Goal: Information Seeking & Learning: Learn about a topic

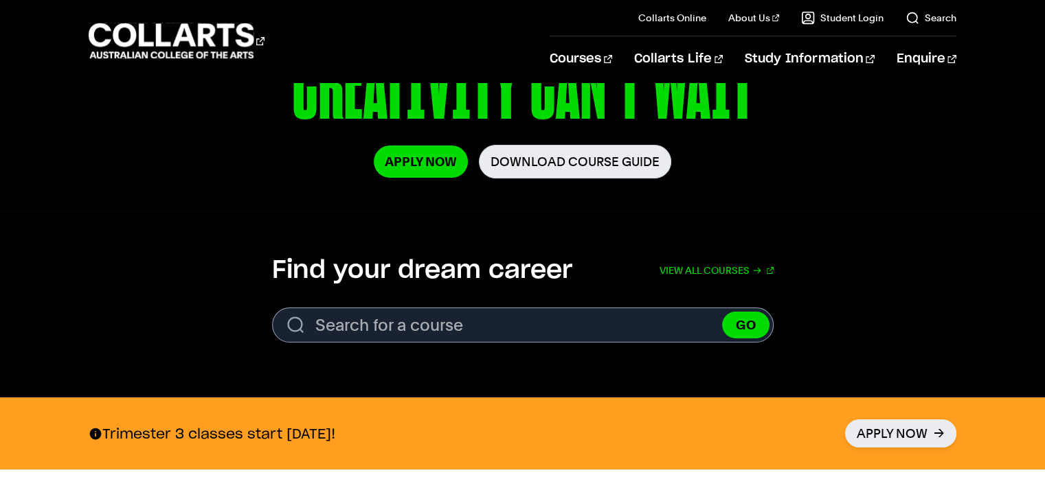
scroll to position [283, 0]
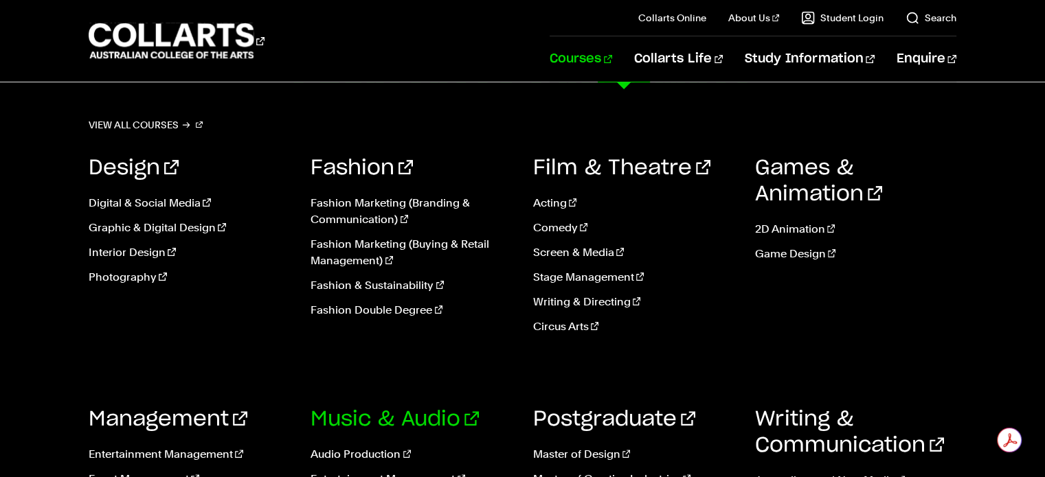
click at [365, 420] on link "Music & Audio" at bounding box center [395, 419] width 168 height 21
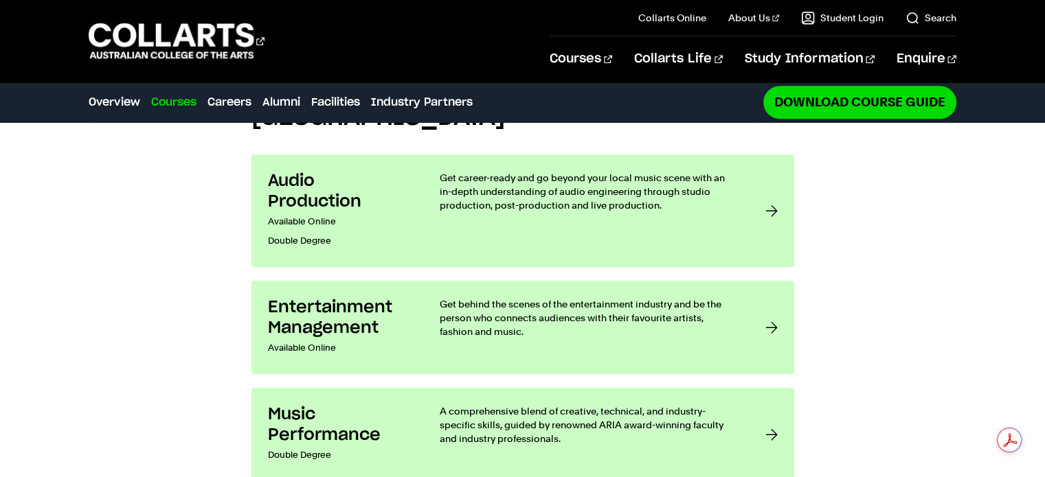
scroll to position [1142, 0]
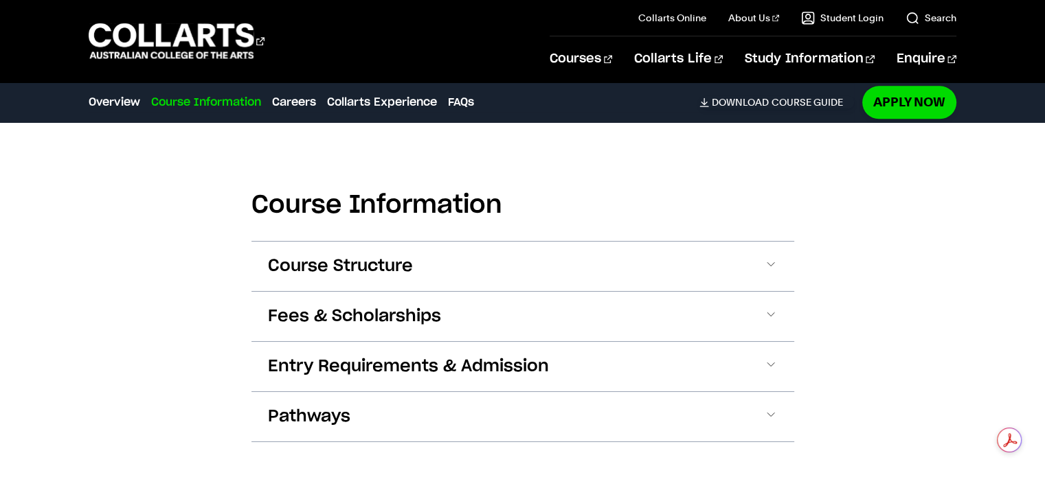
scroll to position [1701, 0]
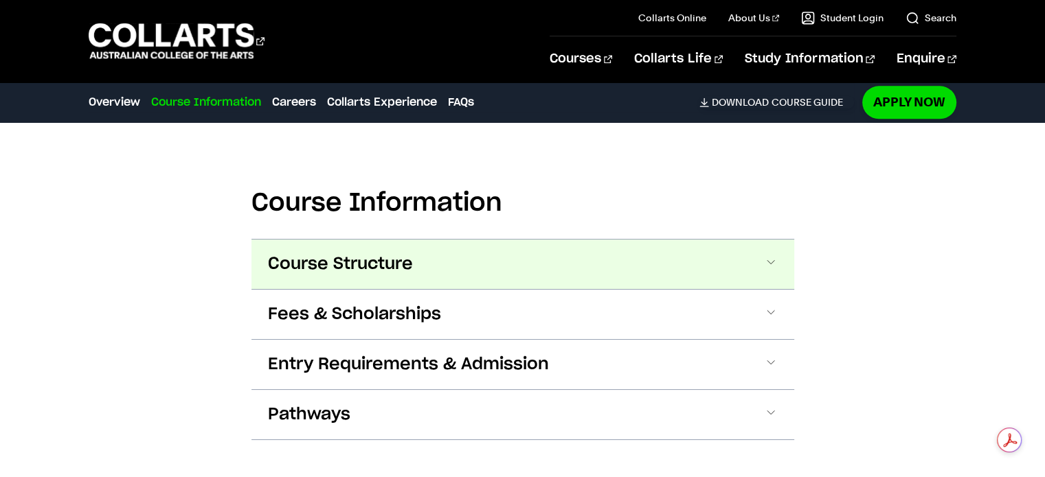
click at [606, 266] on button "Course Structure" at bounding box center [522, 264] width 543 height 49
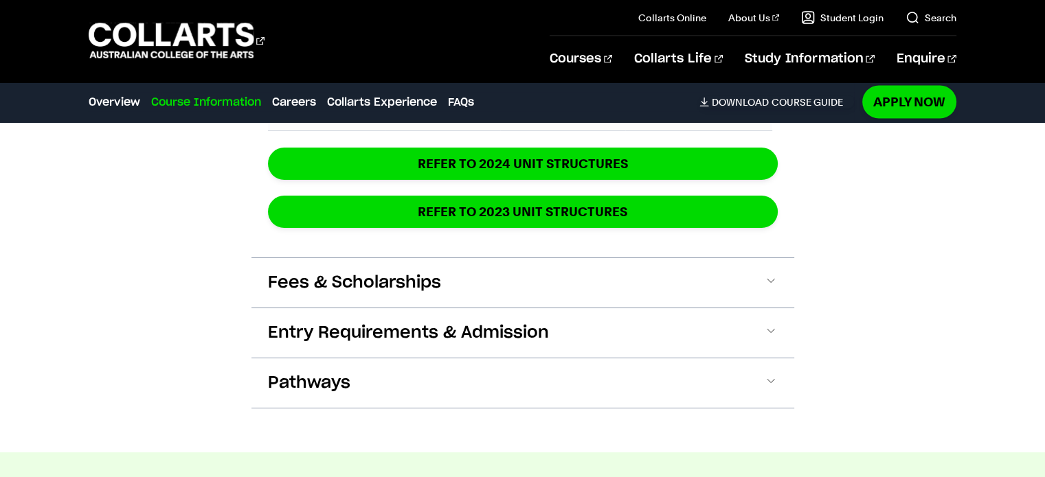
scroll to position [2737, 0]
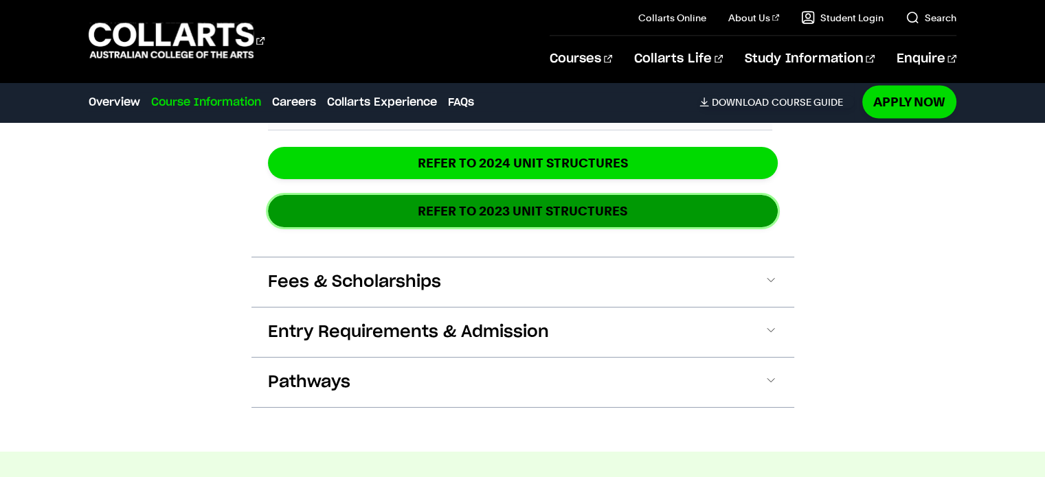
click at [574, 203] on strong "REFER TO 2023 UNIT STRUCTURES" at bounding box center [523, 211] width 210 height 16
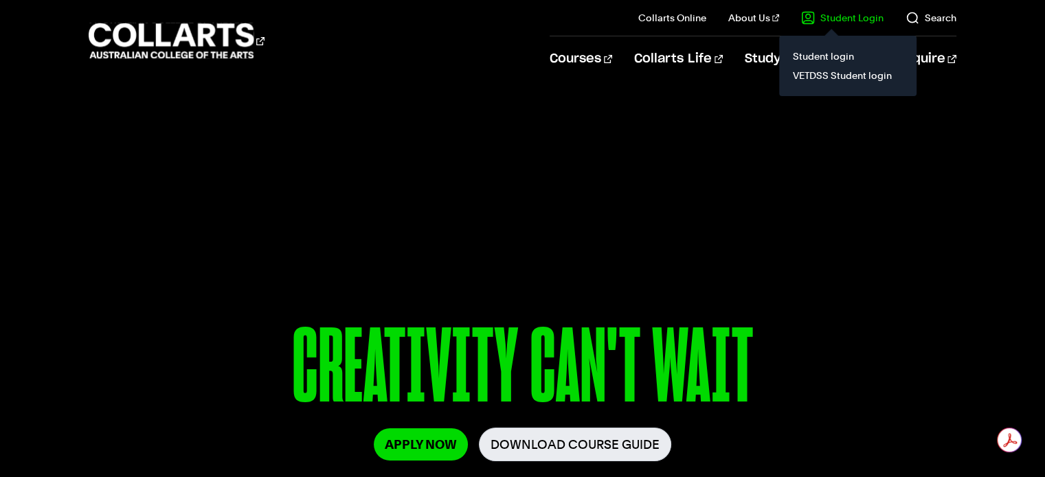
click at [825, 18] on link "Student Login" at bounding box center [842, 18] width 82 height 14
click at [835, 56] on link "Student login" at bounding box center [847, 56] width 115 height 19
click at [830, 78] on link "VETDSS Student login" at bounding box center [847, 75] width 115 height 19
click at [838, 56] on link "Student login" at bounding box center [847, 56] width 115 height 19
